Goal: Task Accomplishment & Management: Manage account settings

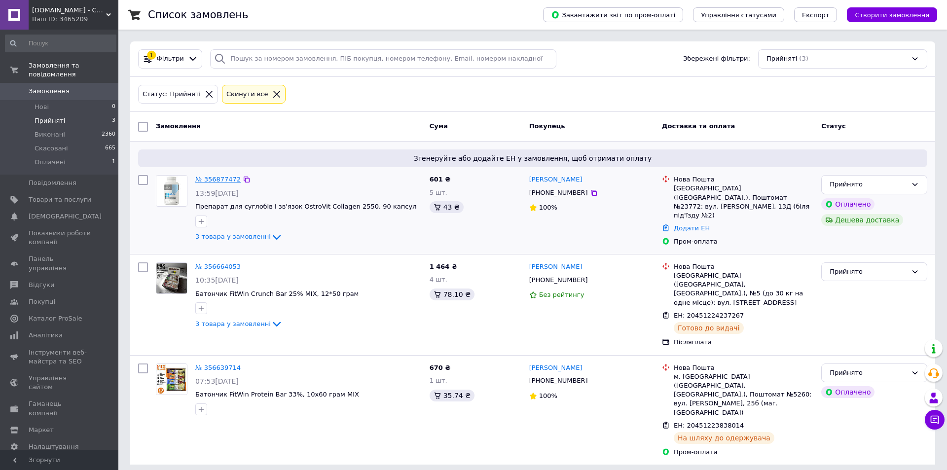
click at [199, 178] on link "№ 356877472" at bounding box center [217, 179] width 45 height 7
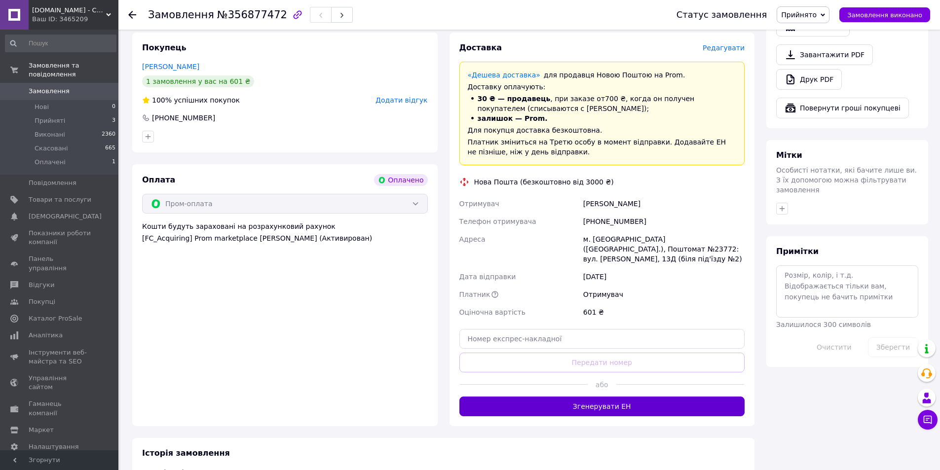
scroll to position [641, 0]
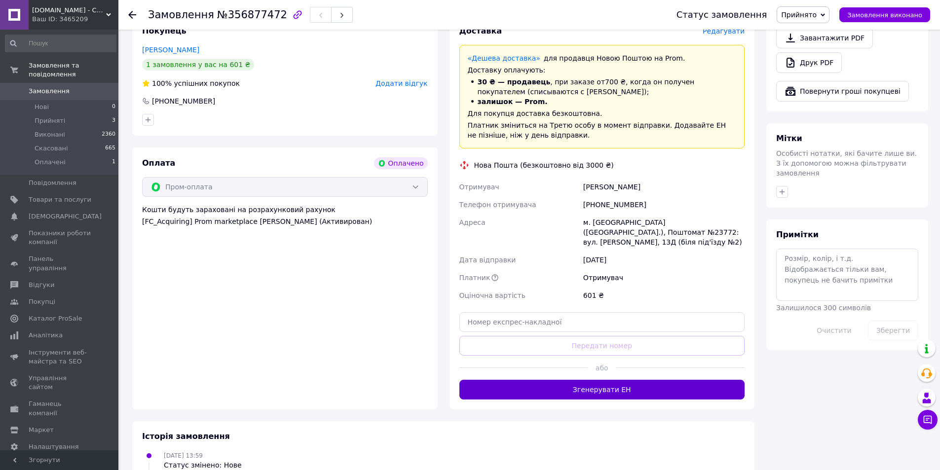
click at [567, 380] on button "Згенерувати ЕН" at bounding box center [602, 390] width 286 height 20
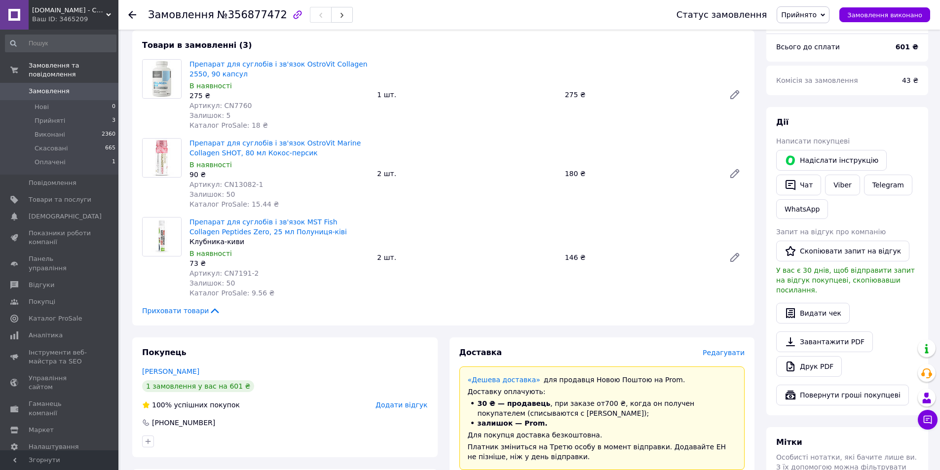
scroll to position [296, 0]
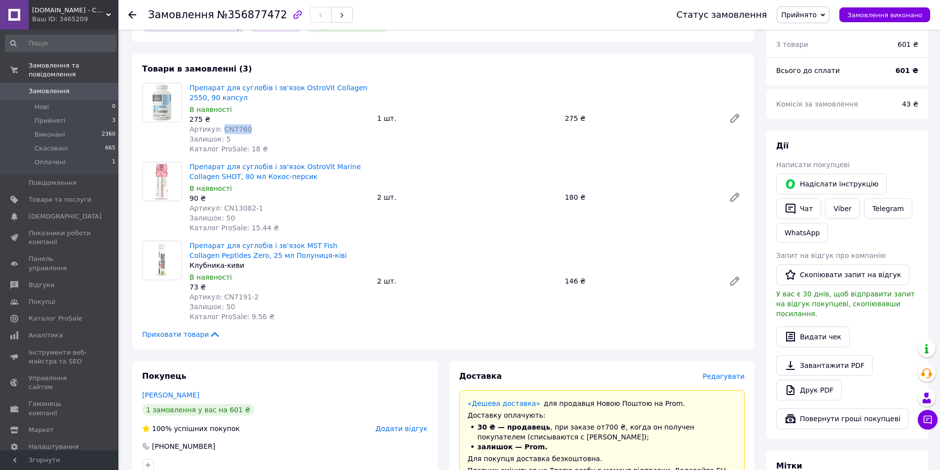
drag, startPoint x: 243, startPoint y: 119, endPoint x: 219, endPoint y: 121, distance: 24.7
click at [219, 124] on div "Артикул: CN7760" at bounding box center [279, 129] width 180 height 10
click at [803, 200] on button "Чат" at bounding box center [798, 208] width 45 height 21
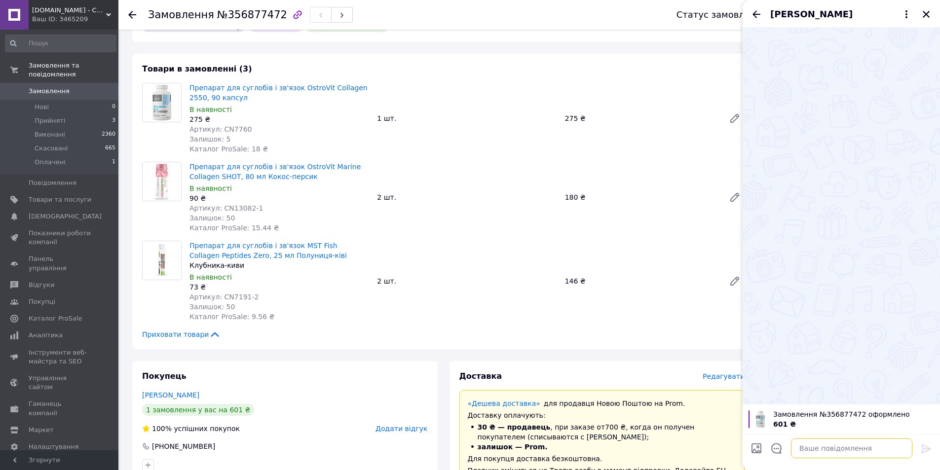
click at [823, 452] on textarea at bounding box center [851, 449] width 121 height 20
type textarea "Доброго дня"
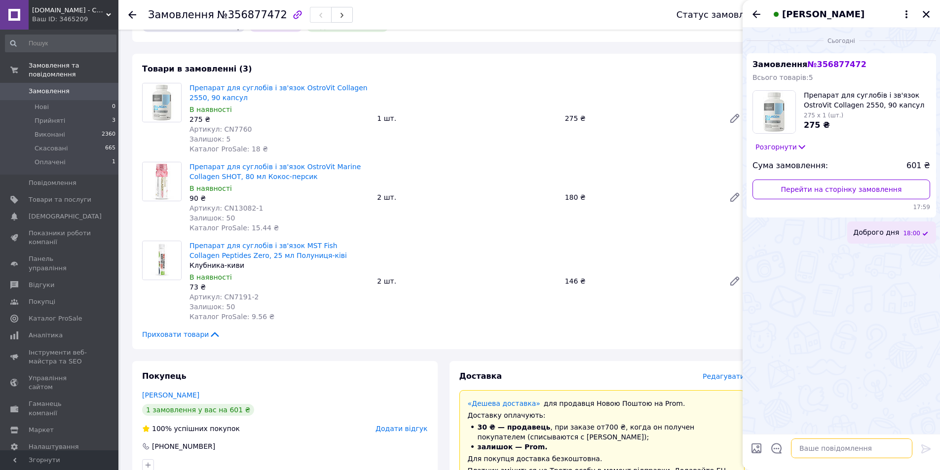
type textarea "д"
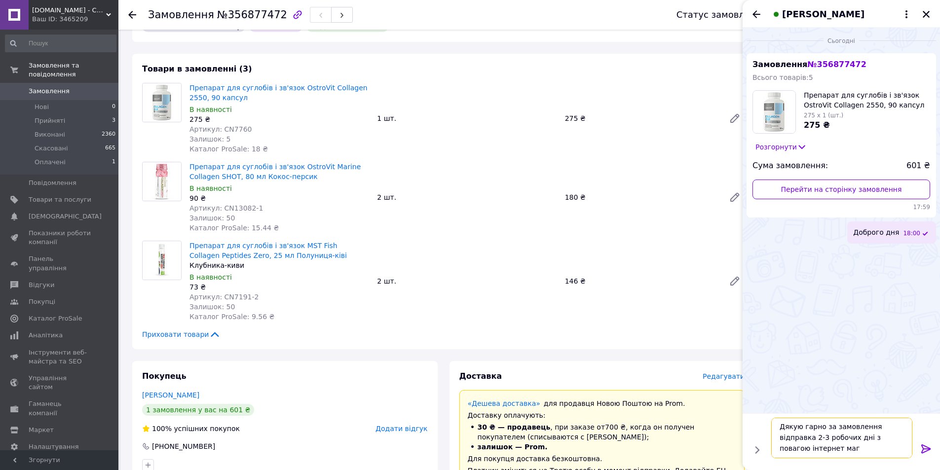
scroll to position [1, 0]
type textarea "Дякую гарно за замовлення відправка 2-3 робочих дні з повагою інтернет магазин …"
click at [928, 448] on icon at bounding box center [925, 449] width 9 height 9
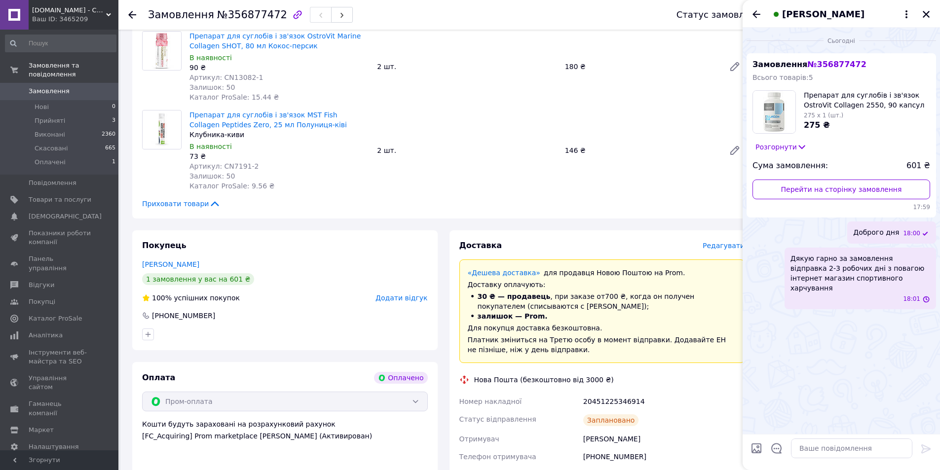
scroll to position [444, 0]
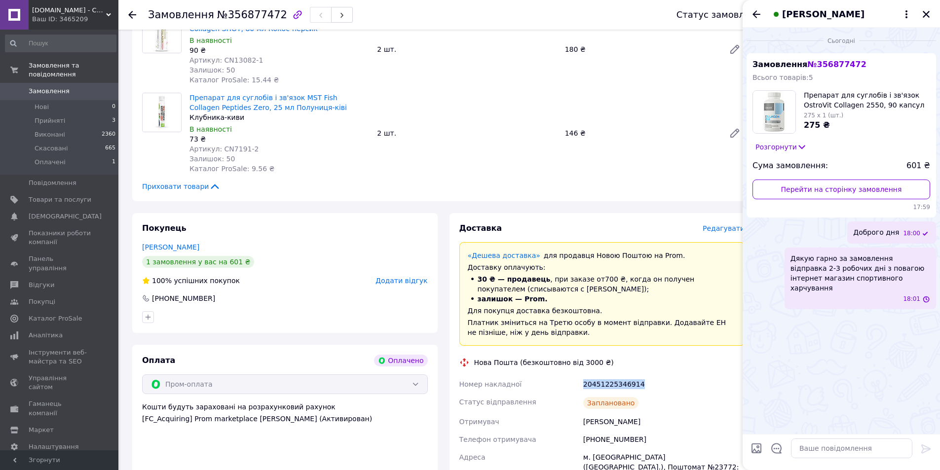
drag, startPoint x: 637, startPoint y: 375, endPoint x: 584, endPoint y: 375, distance: 53.3
click at [584, 375] on div "20451225346914" at bounding box center [663, 384] width 165 height 18
drag, startPoint x: 586, startPoint y: 375, endPoint x: 579, endPoint y: 379, distance: 8.0
click at [580, 386] on div "Номер накладної 20451225346914 Статус відправлення Заплановано Отримувач [PERSO…" at bounding box center [602, 457] width 290 height 164
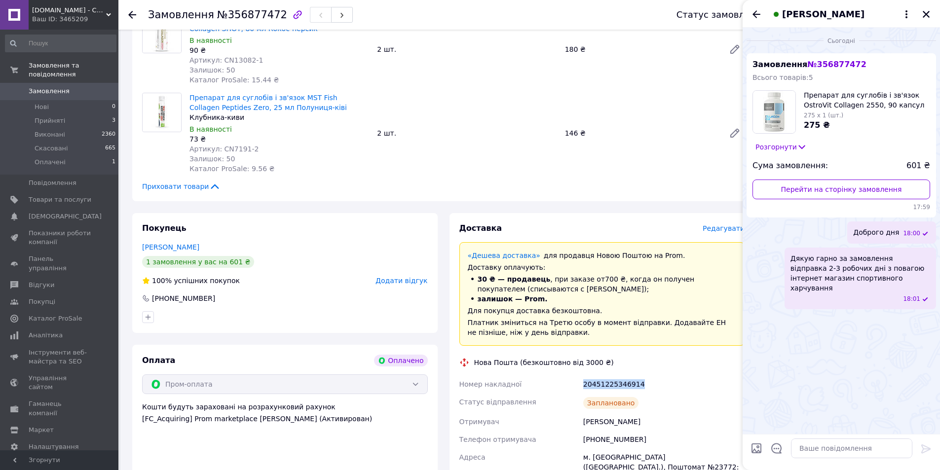
drag, startPoint x: 637, startPoint y: 374, endPoint x: 562, endPoint y: 375, distance: 74.5
click at [562, 375] on div "Номер накладної 20451225346914 Статус відправлення Заплановано Отримувач [PERSO…" at bounding box center [602, 457] width 290 height 164
copy div "Номер накладної 20451225346914"
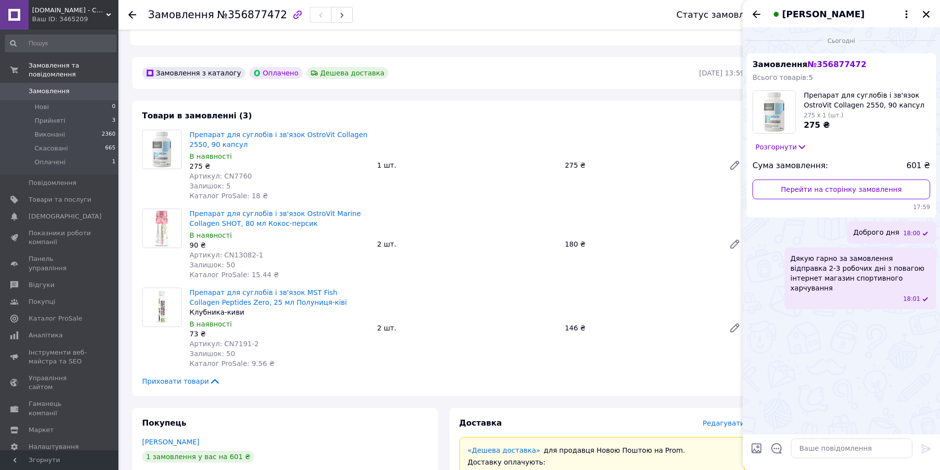
scroll to position [197, 0]
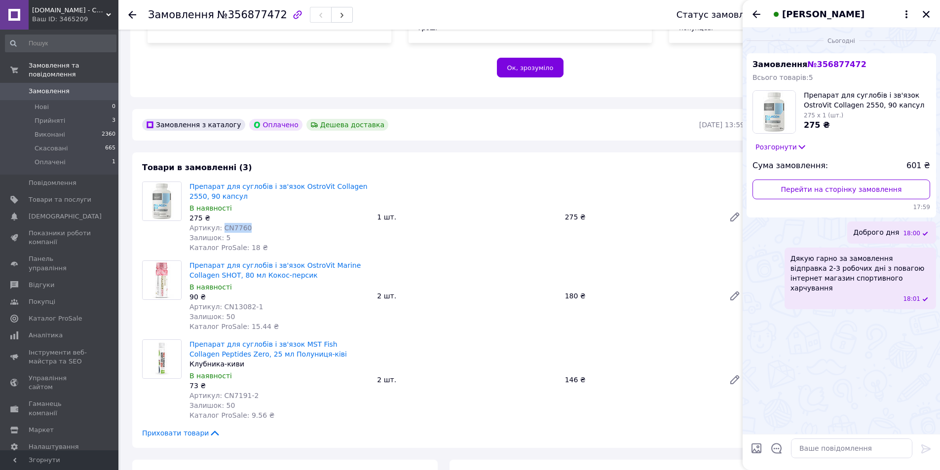
drag, startPoint x: 244, startPoint y: 215, endPoint x: 220, endPoint y: 216, distance: 24.2
click at [220, 223] on div "Артикул: CN7760" at bounding box center [279, 228] width 180 height 10
copy span "CN7760"
drag, startPoint x: 256, startPoint y: 296, endPoint x: 220, endPoint y: 299, distance: 36.1
click at [220, 302] on div "Артикул: CN13082-1" at bounding box center [279, 307] width 180 height 10
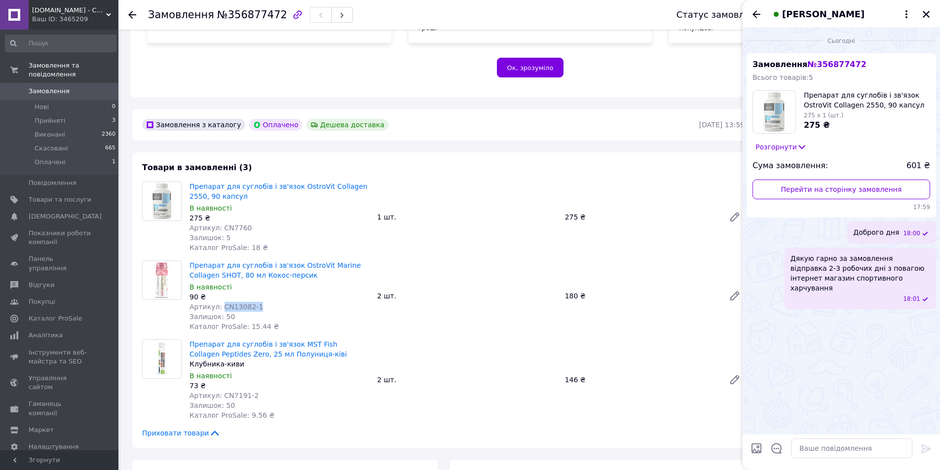
copy span "CN13082-1"
drag, startPoint x: 253, startPoint y: 385, endPoint x: 219, endPoint y: 388, distance: 33.7
click at [219, 391] on div "Артикул: CN7191-2" at bounding box center [279, 396] width 180 height 10
copy span "CN7191-2"
click at [57, 158] on span "Оплачені" at bounding box center [50, 162] width 31 height 9
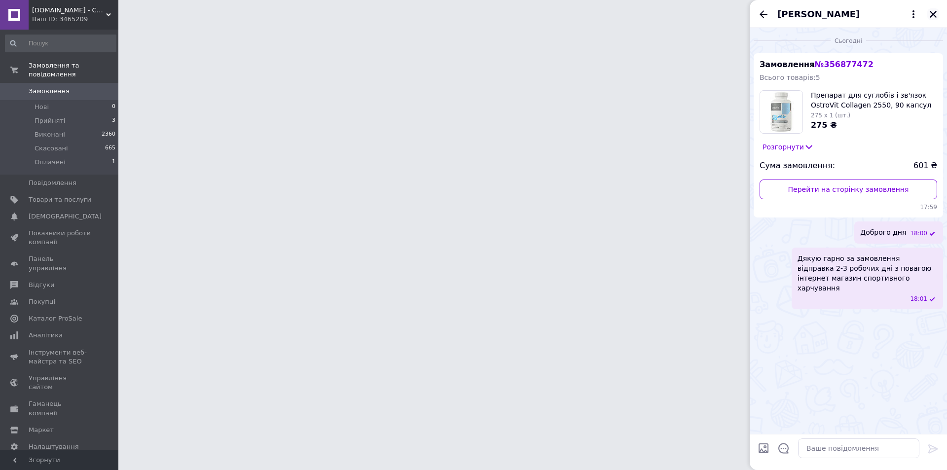
click at [936, 13] on icon "Закрити" at bounding box center [933, 14] width 7 height 7
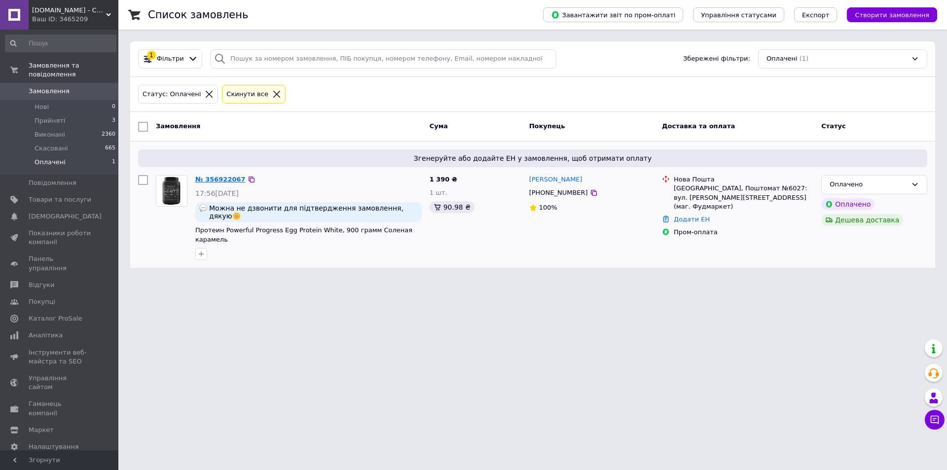
click at [216, 180] on link "№ 356922067" at bounding box center [220, 179] width 50 height 7
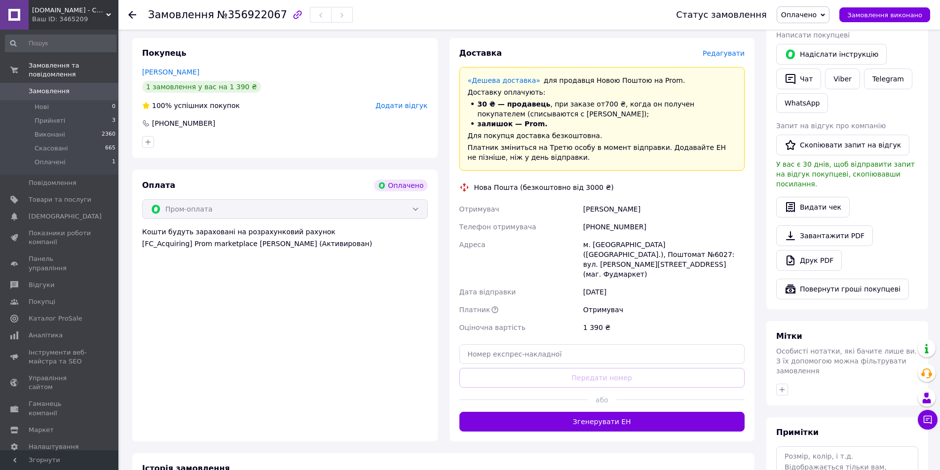
scroll to position [444, 0]
click at [627, 412] on button "Згенерувати ЕН" at bounding box center [602, 422] width 286 height 20
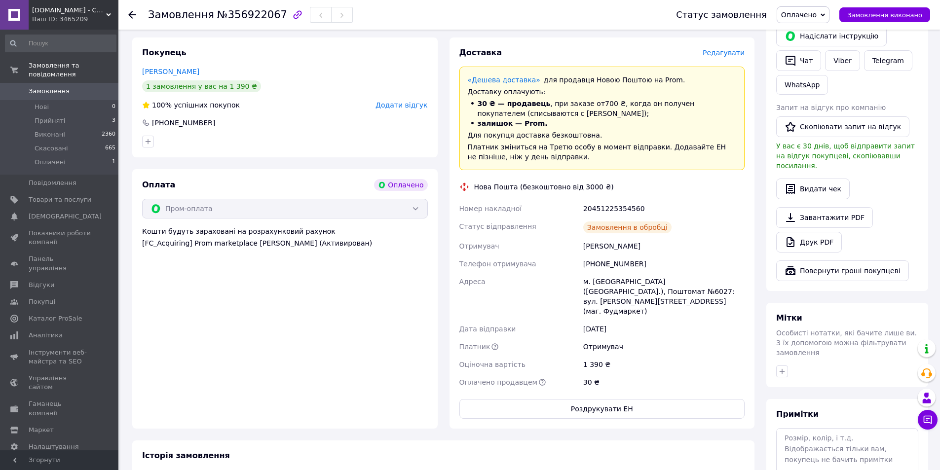
click at [817, 13] on span "Оплачено" at bounding box center [799, 15] width 36 height 8
click at [817, 34] on li "Прийнято" at bounding box center [803, 34] width 52 height 15
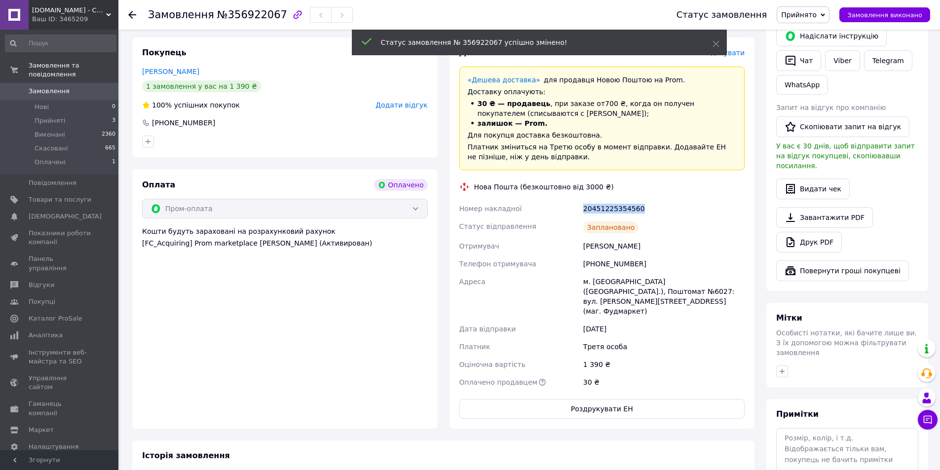
drag, startPoint x: 646, startPoint y: 198, endPoint x: 580, endPoint y: 198, distance: 66.1
copy div "Номер накладної 20451225354560"
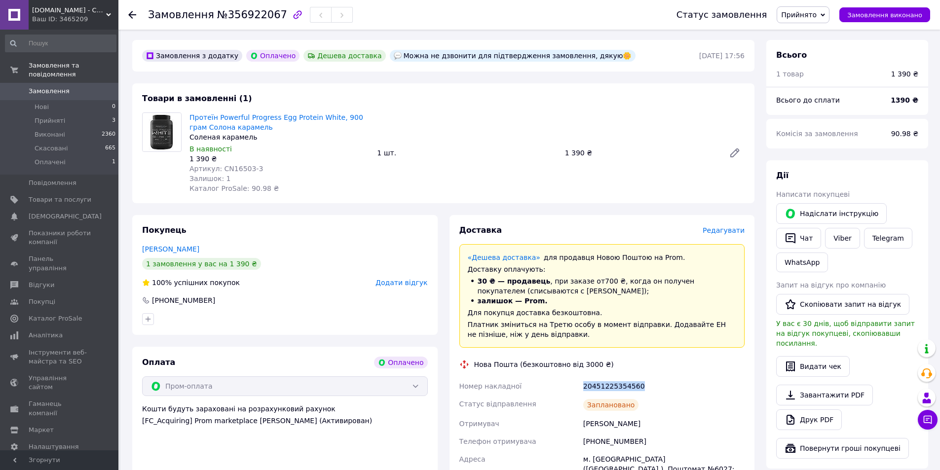
scroll to position [247, 0]
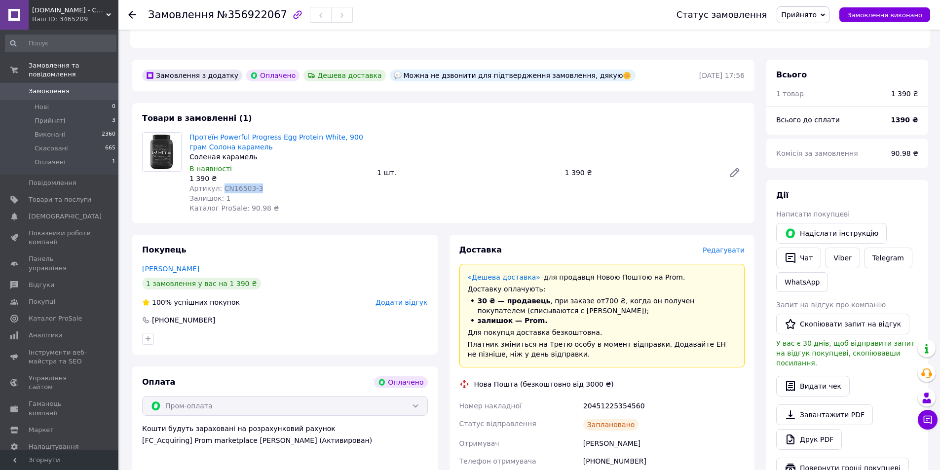
drag, startPoint x: 241, startPoint y: 180, endPoint x: 221, endPoint y: 180, distance: 20.7
click at [221, 184] on div "Артикул: CN16503-3" at bounding box center [279, 189] width 180 height 10
copy span "CN16503-3"
